Goal: Task Accomplishment & Management: Manage account settings

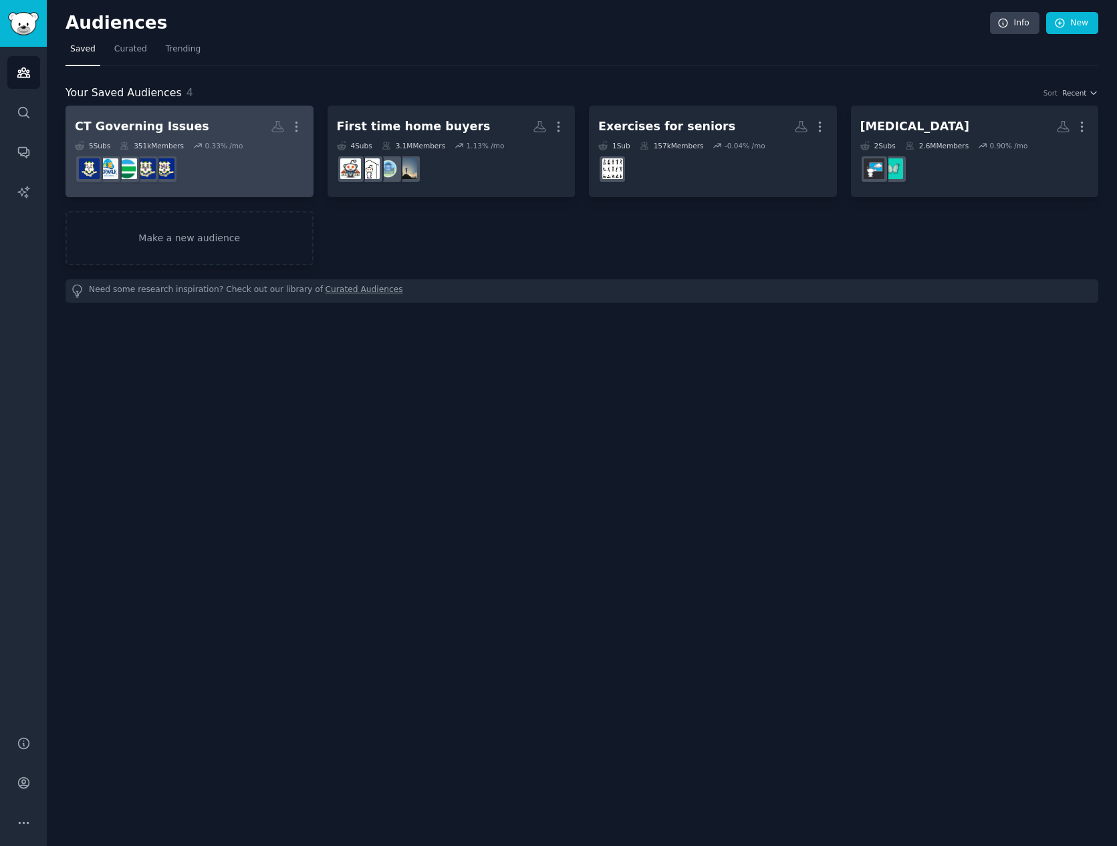
click at [255, 172] on dd at bounding box center [189, 168] width 229 height 37
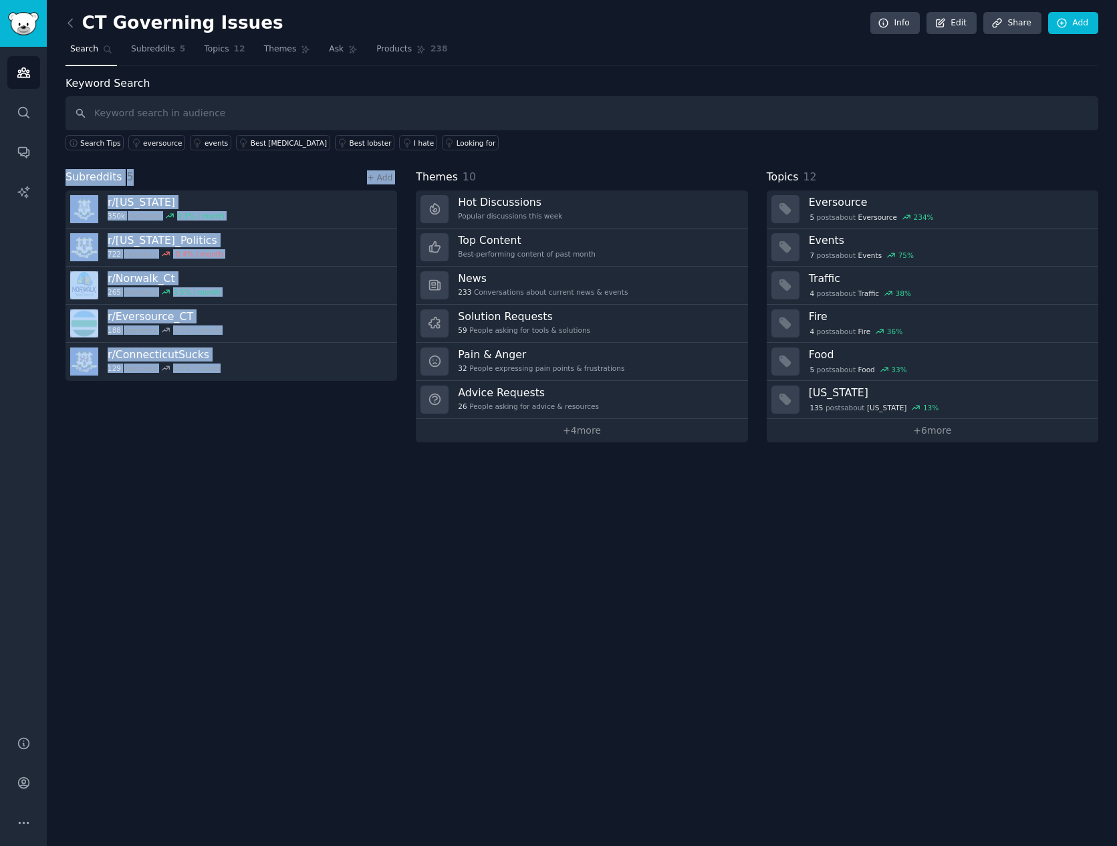
drag, startPoint x: 253, startPoint y: 415, endPoint x: 56, endPoint y: 174, distance: 311.3
click at [56, 174] on div "CT Governing Issues Info Edit Share Add Search Subreddits 5 Topics 12 Themes As…" at bounding box center [582, 423] width 1070 height 846
copy div "Subreddits 5 + Add r/ [US_STATE] 350k members 0.3 % / month r/ [US_STATE]_Polit…"
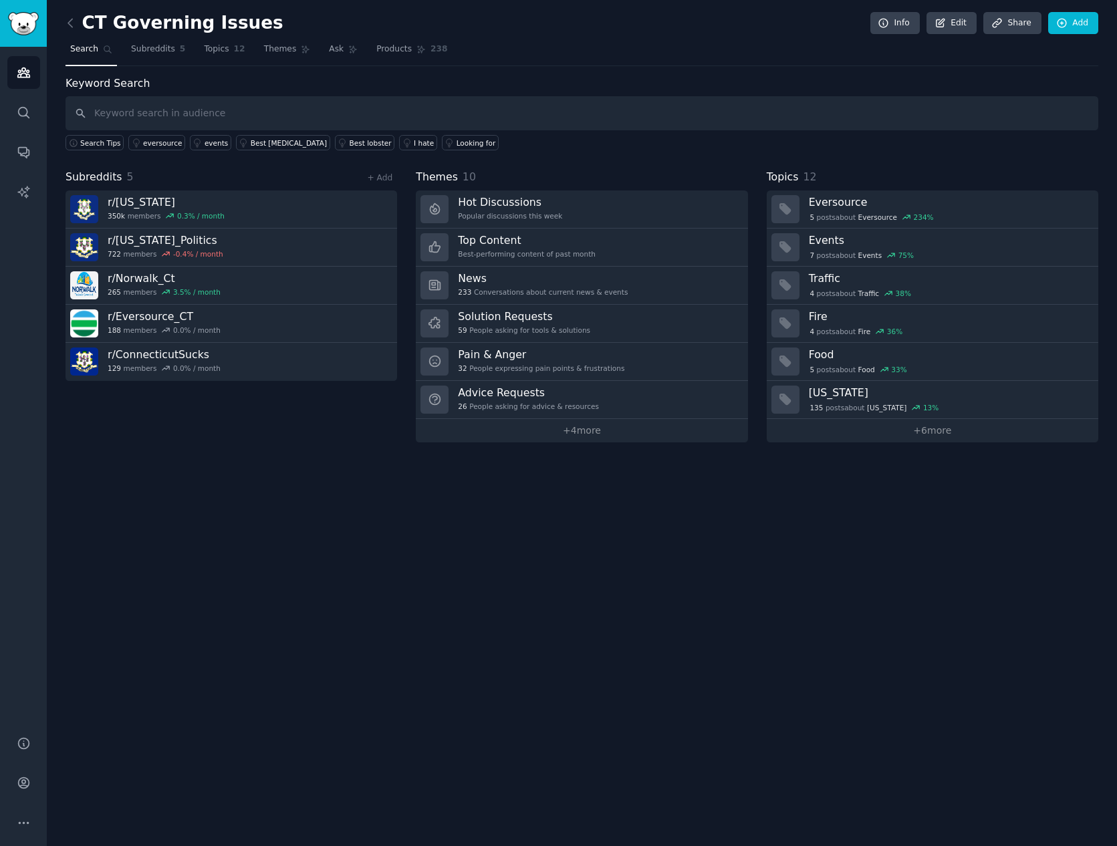
click at [286, 425] on div "Subreddits 5 + Add r/ [US_STATE] 350k members 0.3 % / month r/ [US_STATE]_Polit…" at bounding box center [232, 305] width 332 height 273
click at [71, 20] on icon at bounding box center [71, 23] width 14 height 14
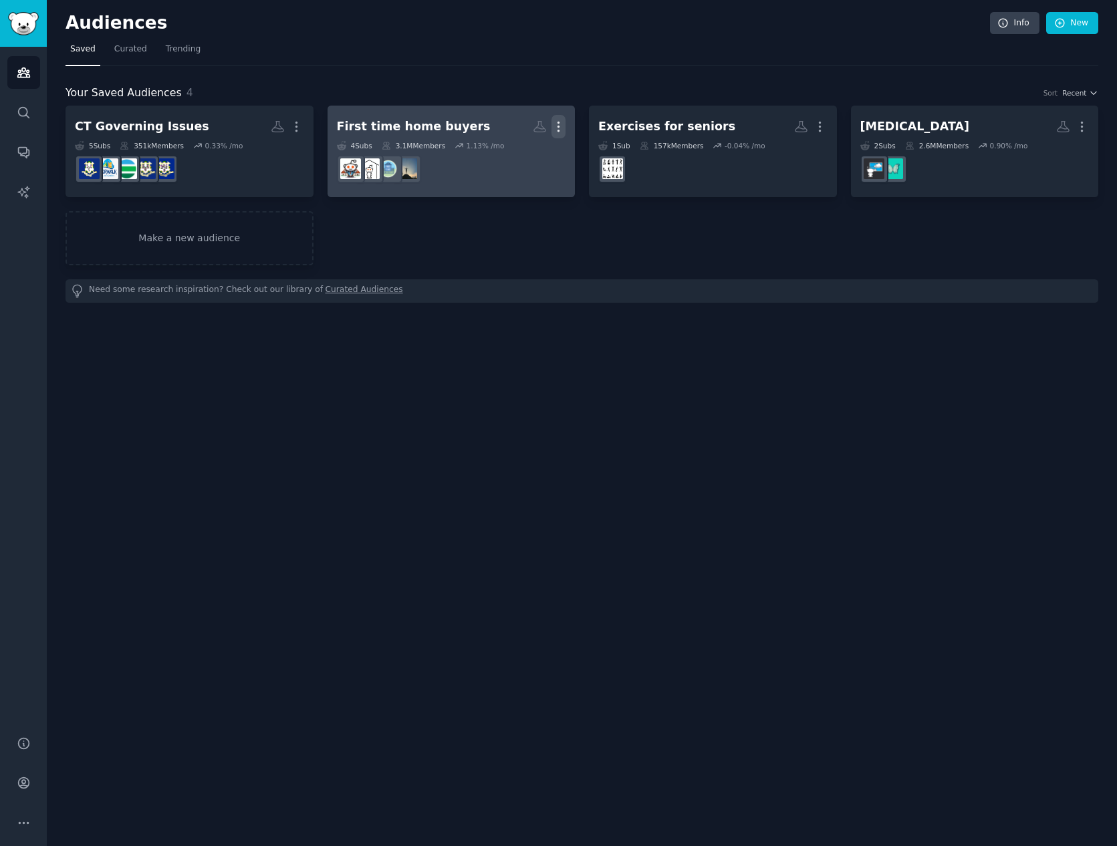
click at [559, 127] on icon "button" at bounding box center [558, 126] width 1 height 9
click at [522, 157] on p "Delete" at bounding box center [522, 155] width 31 height 14
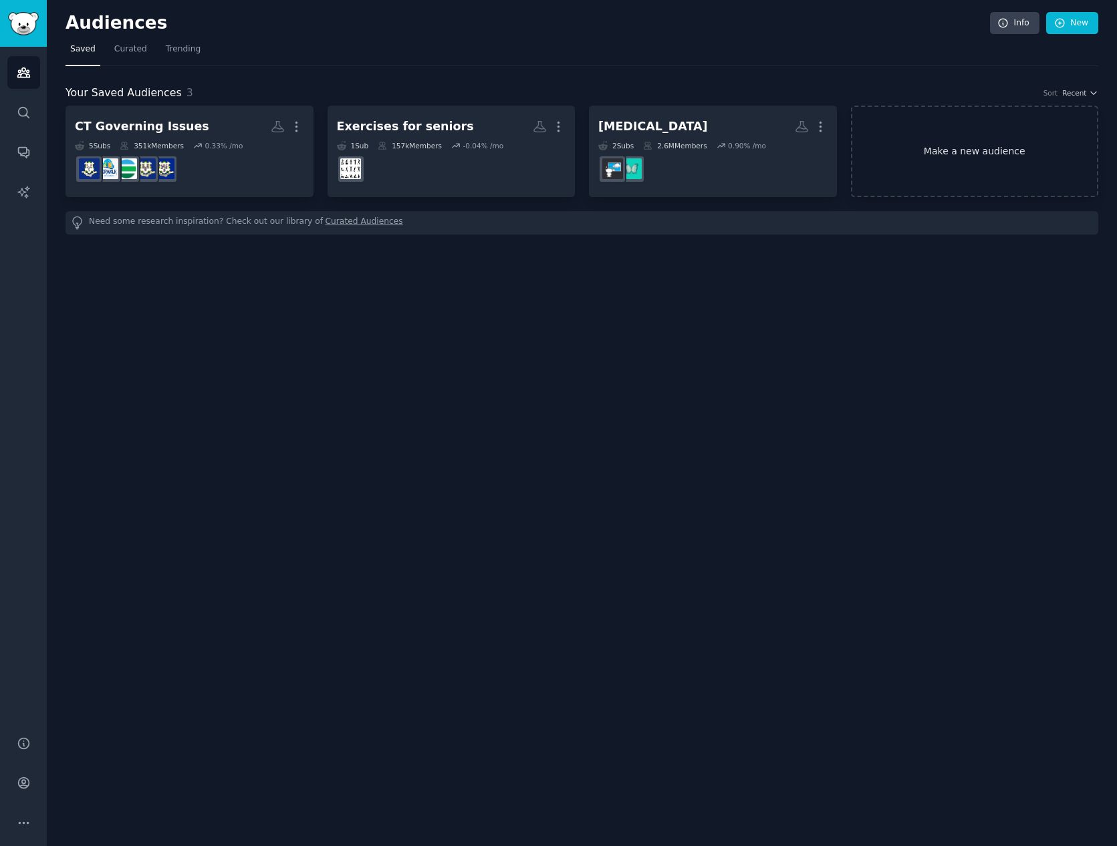
click at [954, 154] on link "Make a new audience" at bounding box center [975, 152] width 248 height 92
